Goal: Obtain resource: Download file/media

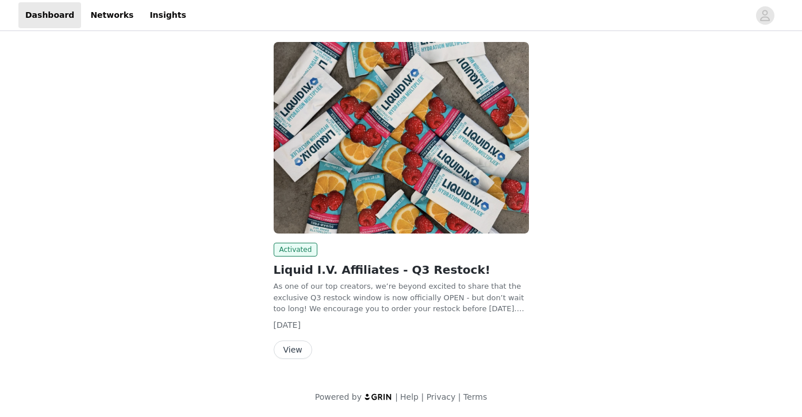
scroll to position [60, 0]
click at [295, 356] on button "View" at bounding box center [293, 349] width 39 height 18
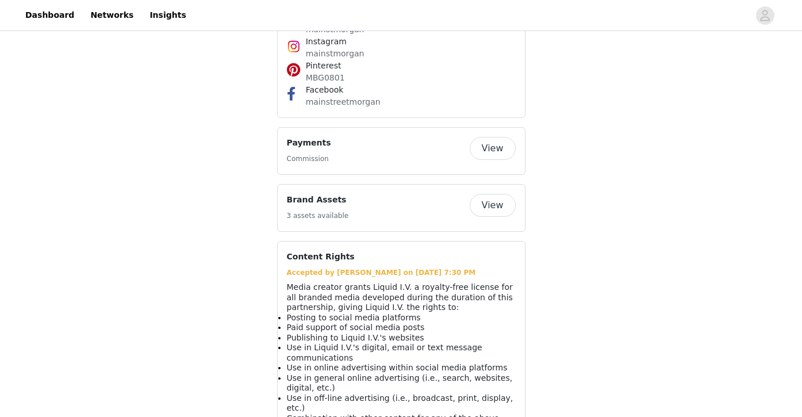
scroll to position [1133, 0]
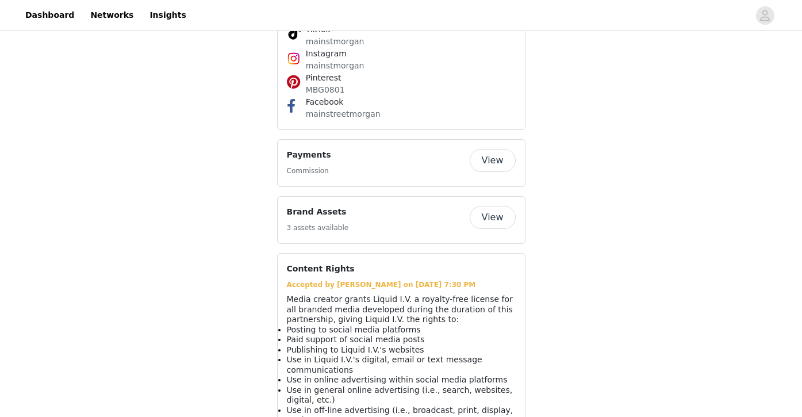
click at [492, 206] on button "View" at bounding box center [493, 217] width 46 height 23
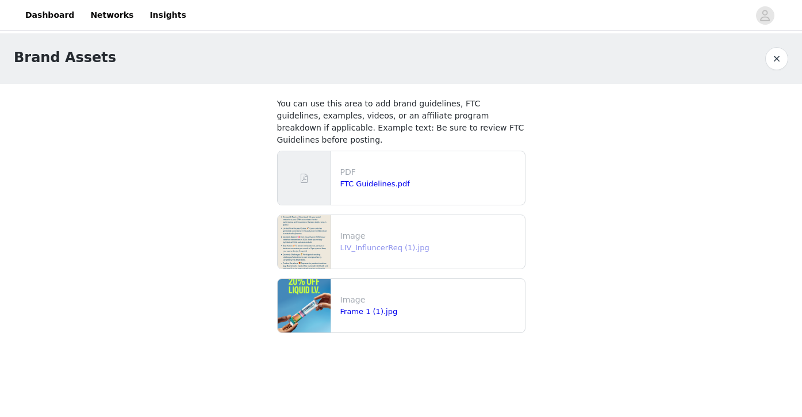
click at [362, 243] on link "LIV_InfluncerReq (1).jpg" at bounding box center [384, 247] width 89 height 9
click at [355, 307] on link "Frame 1 (1).jpg" at bounding box center [368, 311] width 57 height 9
click at [378, 179] on link "FTC Guidelines.pdf" at bounding box center [375, 183] width 70 height 9
click at [375, 243] on link "LIV_InfluncerReq (1).jpg" at bounding box center [384, 247] width 89 height 9
click at [761, 21] on icon "avatar" at bounding box center [765, 15] width 11 height 18
